Goal: Transaction & Acquisition: Purchase product/service

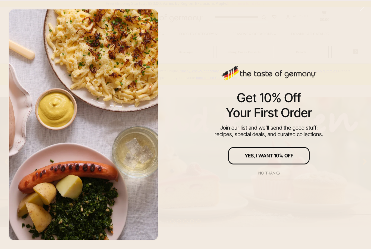
click at [275, 170] on button "No, thanks" at bounding box center [268, 173] width 81 height 12
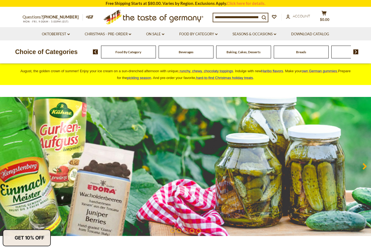
click at [179, 50] on span "Beverages" at bounding box center [186, 52] width 15 height 4
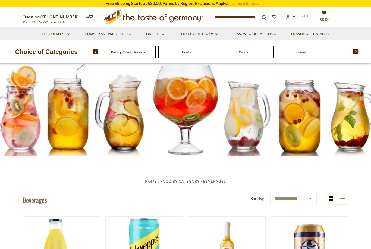
click at [78, 50] on span "Beverages" at bounding box center [70, 52] width 15 height 4
click at [139, 52] on span "Food By Category" at bounding box center [128, 52] width 26 height 4
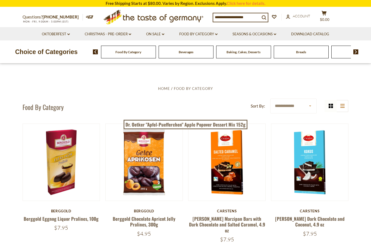
click at [156, 53] on div "Cereal" at bounding box center [128, 52] width 55 height 13
click at [356, 53] on img at bounding box center [355, 51] width 5 height 5
click at [359, 49] on div "Food By Category Beverages Baking, Cakes, Desserts Breads Candy Cereal Cookies …" at bounding box center [232, 51] width 278 height 13
click at [357, 51] on img at bounding box center [355, 51] width 5 height 5
click at [357, 50] on img at bounding box center [355, 51] width 5 height 5
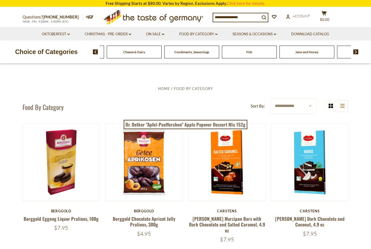
click at [358, 50] on img at bounding box center [355, 51] width 5 height 5
click at [358, 49] on div "Food By Category Beverages Baking, Cakes, Desserts Breads Candy Cereal Cookies …" at bounding box center [232, 51] width 278 height 13
click at [355, 51] on img at bounding box center [355, 51] width 5 height 5
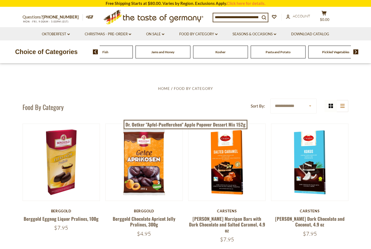
click at [357, 51] on img at bounding box center [355, 51] width 5 height 5
click at [360, 50] on div "Food By Category Beverages Baking, Cakes, Desserts Breads Candy Cereal Cookies …" at bounding box center [232, 51] width 278 height 13
click at [356, 51] on img at bounding box center [355, 51] width 5 height 5
click at [357, 51] on img at bounding box center [355, 51] width 5 height 5
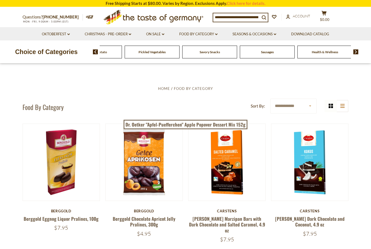
click at [267, 50] on div "Food By Category Beverages Baking, Cakes, Desserts Breads Candy Cereal Cookies …" at bounding box center [225, 52] width 251 height 13
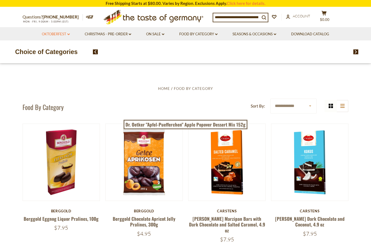
click at [65, 35] on link "Oktoberfest dropdown_arrow" at bounding box center [56, 34] width 28 height 6
click at [69, 56] on link "Oktoberfest Foods" at bounding box center [55, 57] width 33 height 5
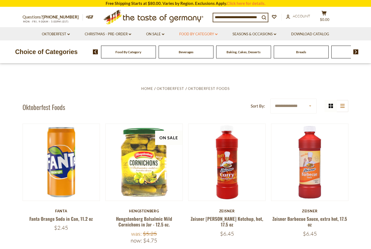
click at [213, 32] on link "Food By Category dropdown_arrow" at bounding box center [198, 34] width 38 height 6
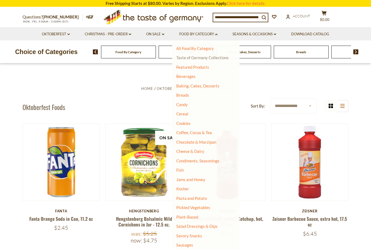
click at [221, 59] on link "Taste of Germany Collections" at bounding box center [202, 57] width 52 height 5
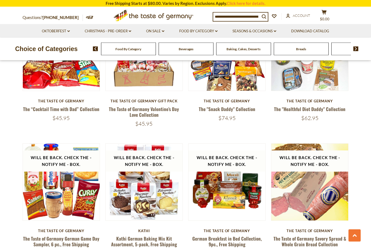
scroll to position [637, 0]
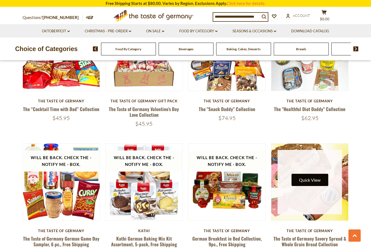
click at [319, 179] on button "Quick View" at bounding box center [309, 180] width 37 height 12
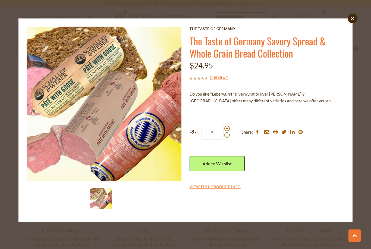
click at [263, 52] on link "The Taste of Germany Savory Spread & Whole Grain Bread Collection" at bounding box center [257, 47] width 136 height 27
